Goal: Transaction & Acquisition: Purchase product/service

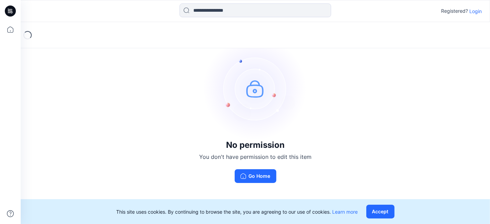
click at [476, 12] on p "Login" at bounding box center [475, 11] width 12 height 7
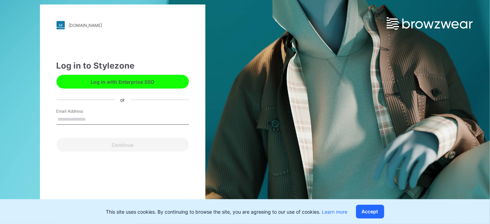
type input "**********"
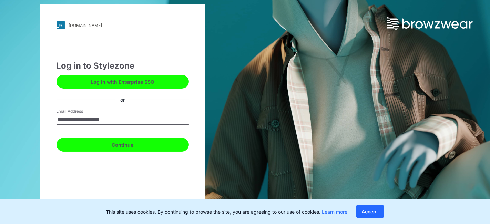
click at [133, 144] on button "Continue" at bounding box center [122, 145] width 132 height 14
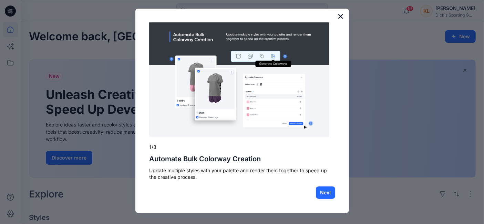
click at [342, 15] on button "×" at bounding box center [340, 16] width 7 height 11
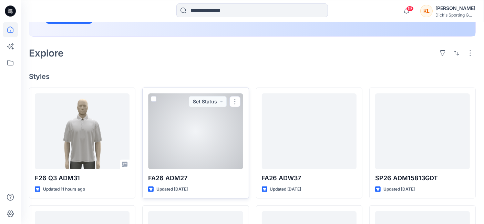
scroll to position [153, 0]
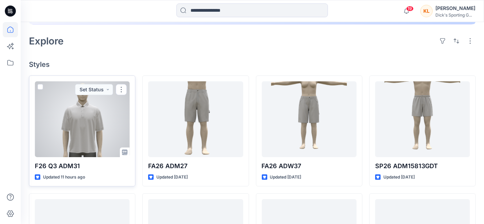
click at [89, 118] on div at bounding box center [82, 119] width 95 height 76
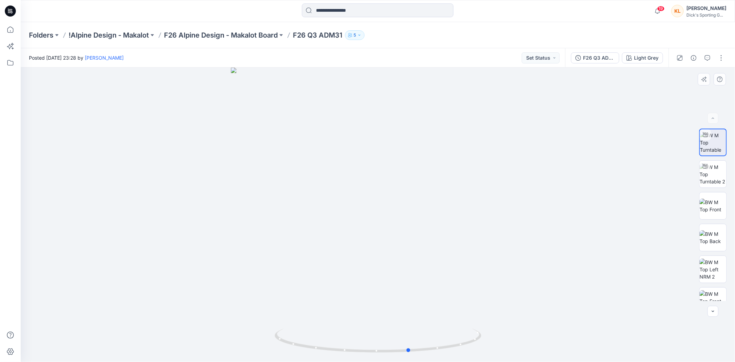
drag, startPoint x: 411, startPoint y: 216, endPoint x: 443, endPoint y: 224, distance: 32.7
click at [443, 224] on div at bounding box center [378, 215] width 714 height 294
click at [489, 202] on img at bounding box center [712, 205] width 27 height 14
click at [489, 224] on img at bounding box center [712, 237] width 27 height 14
click at [489, 224] on img at bounding box center [712, 269] width 27 height 22
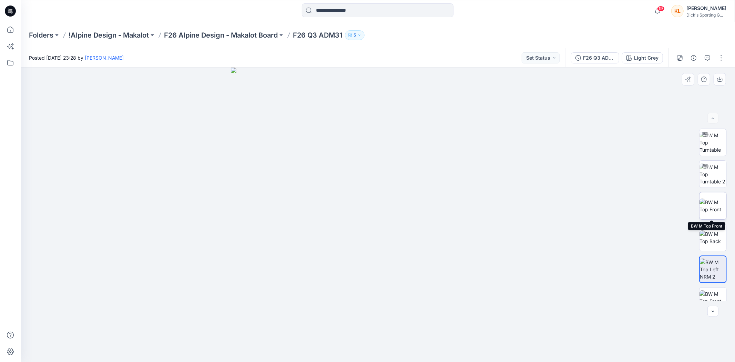
click at [489, 202] on img at bounding box center [712, 205] width 27 height 14
click at [489, 173] on img at bounding box center [712, 174] width 27 height 22
drag, startPoint x: 417, startPoint y: 200, endPoint x: 408, endPoint y: 214, distance: 16.3
click at [408, 214] on div at bounding box center [378, 215] width 714 height 294
